Goal: Task Accomplishment & Management: Use online tool/utility

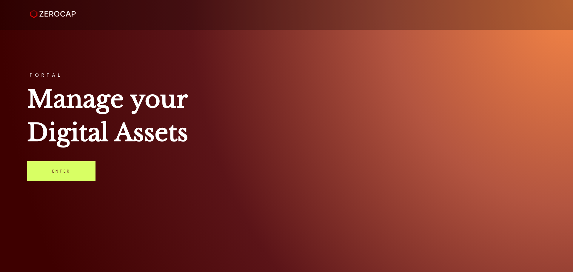
click at [66, 154] on div "PORTAL Manage your Digital Assets Enter" at bounding box center [286, 136] width 573 height 272
click at [65, 166] on link "Enter" at bounding box center [61, 171] width 68 height 20
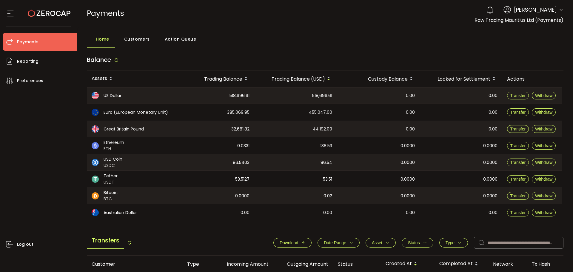
click at [560, 7] on span at bounding box center [561, 10] width 5 height 6
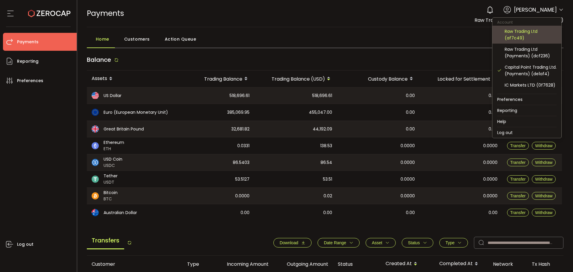
click at [512, 35] on div "Raw Trading Ltd (af7c49)" at bounding box center [531, 34] width 52 height 13
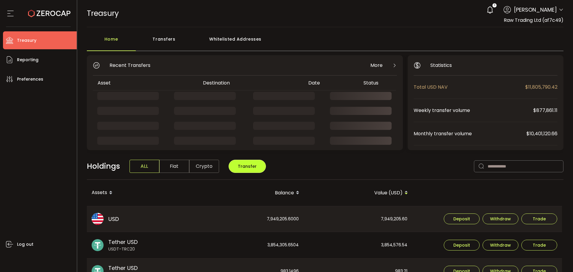
click at [237, 164] on button "Transfer" at bounding box center [247, 166] width 37 height 13
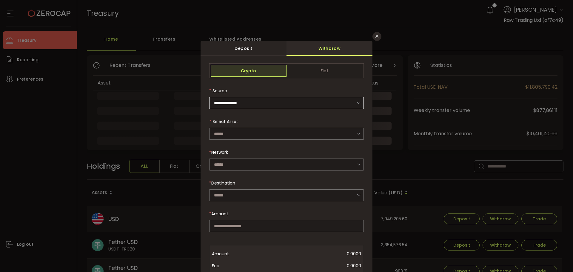
type input "**********"
drag, startPoint x: 374, startPoint y: 36, endPoint x: 427, endPoint y: 143, distance: 119.5
click at [375, 37] on icon "Close" at bounding box center [377, 36] width 5 height 5
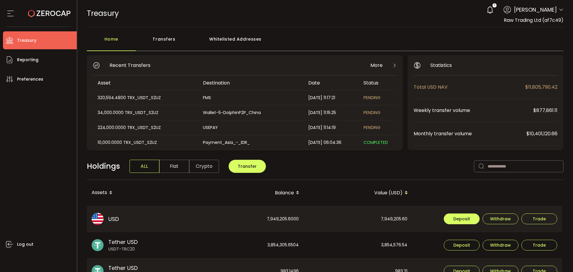
click at [463, 217] on span "Deposit" at bounding box center [462, 219] width 17 height 4
type input "**********"
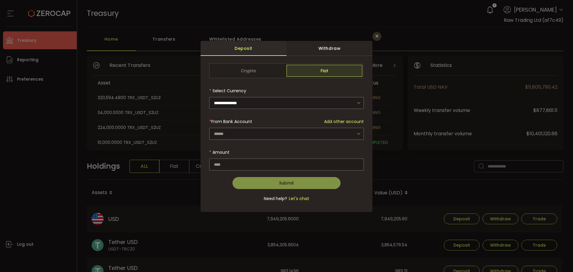
drag, startPoint x: 373, startPoint y: 35, endPoint x: 382, endPoint y: 45, distance: 13.7
click at [373, 35] on button "Close" at bounding box center [377, 36] width 9 height 9
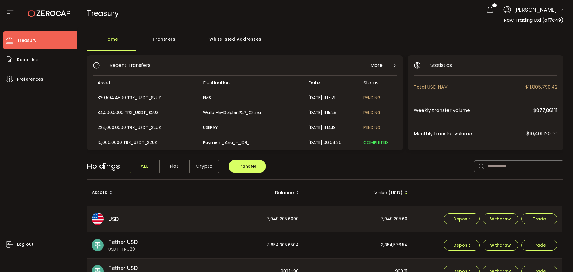
scroll to position [90, 0]
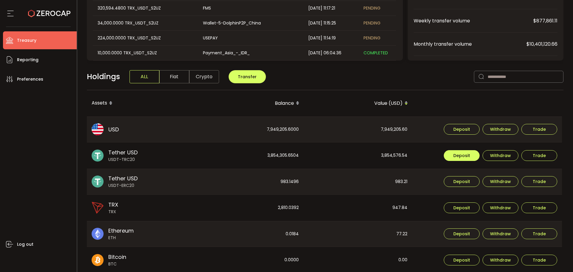
click at [457, 155] on span "Deposit" at bounding box center [462, 155] width 17 height 4
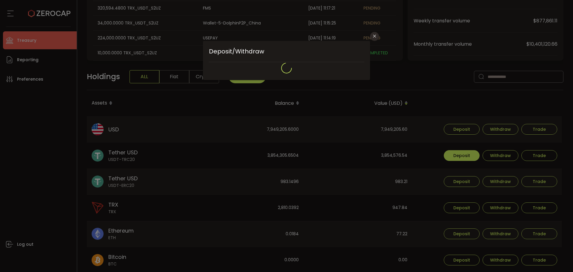
type input "**********"
type input "****"
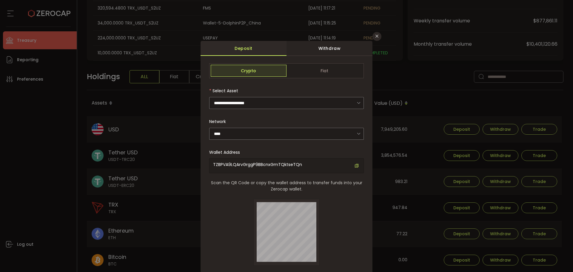
click at [254, 162] on span "TZBPVA9LQArvGrggP9BBcnxGmTQktseTQn" at bounding box center [257, 165] width 89 height 6
copy span "TZBPVA9LQArvGrggP9BBcnxGmTQktseTQn"
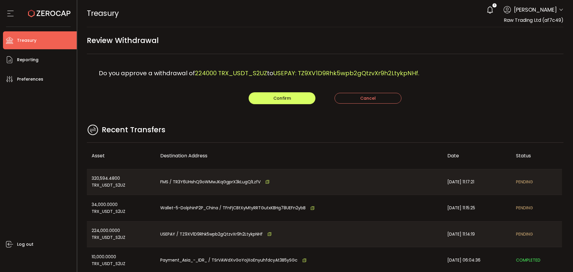
click at [352, 122] on main "Review Withdrawal Do you approve a withdrawal of 224000 TRX_USDT_S2UZ to USEPAY…" at bounding box center [325, 172] width 496 height 290
click at [300, 99] on button "Confirm" at bounding box center [282, 98] width 67 height 12
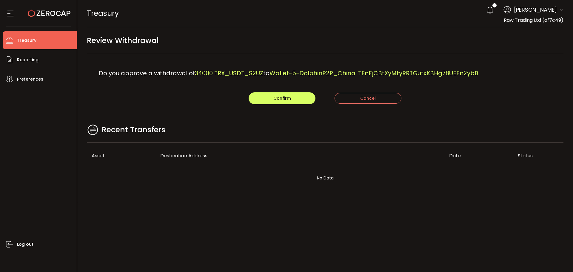
click at [261, 116] on main "Review Withdrawal Do you approve a withdrawal of 34000 TRX_USDT_S2UZ to Wallet-…" at bounding box center [325, 115] width 496 height 177
click at [296, 99] on button "Confirm" at bounding box center [282, 98] width 67 height 12
click at [231, 105] on main "Review Withdrawal Do you approve a withdrawal of 320594.48 TRX_USDT_S2UZ to FMS…" at bounding box center [325, 115] width 496 height 177
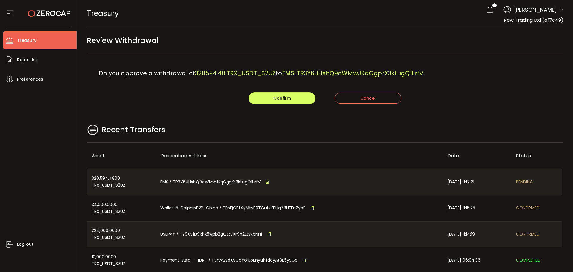
click at [274, 89] on div "Do you approve a withdrawal of 320594.48 TRX_USDT_S2UZ to FMS: TR3Y6UHshQ9oWMwJ…" at bounding box center [325, 73] width 477 height 38
click at [273, 92] on div "Do you approve a withdrawal of 320594.48 TRX_USDT_S2UZ to FMS: TR3Y6UHshQ9oWMwJ…" at bounding box center [325, 73] width 477 height 38
click at [279, 100] on span "Confirm" at bounding box center [282, 98] width 18 height 6
